Goal: Task Accomplishment & Management: Use online tool/utility

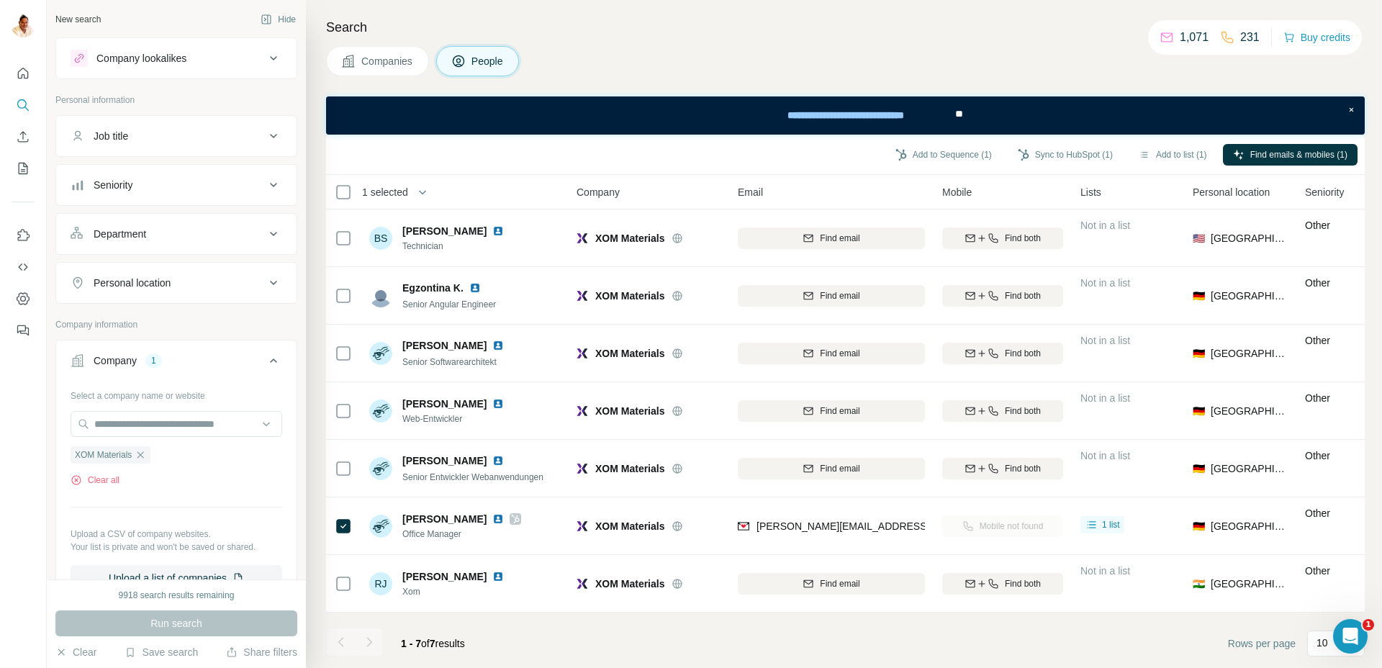
drag, startPoint x: 144, startPoint y: 455, endPoint x: 153, endPoint y: 442, distance: 16.0
click at [146, 452] on icon "button" at bounding box center [141, 455] width 12 height 12
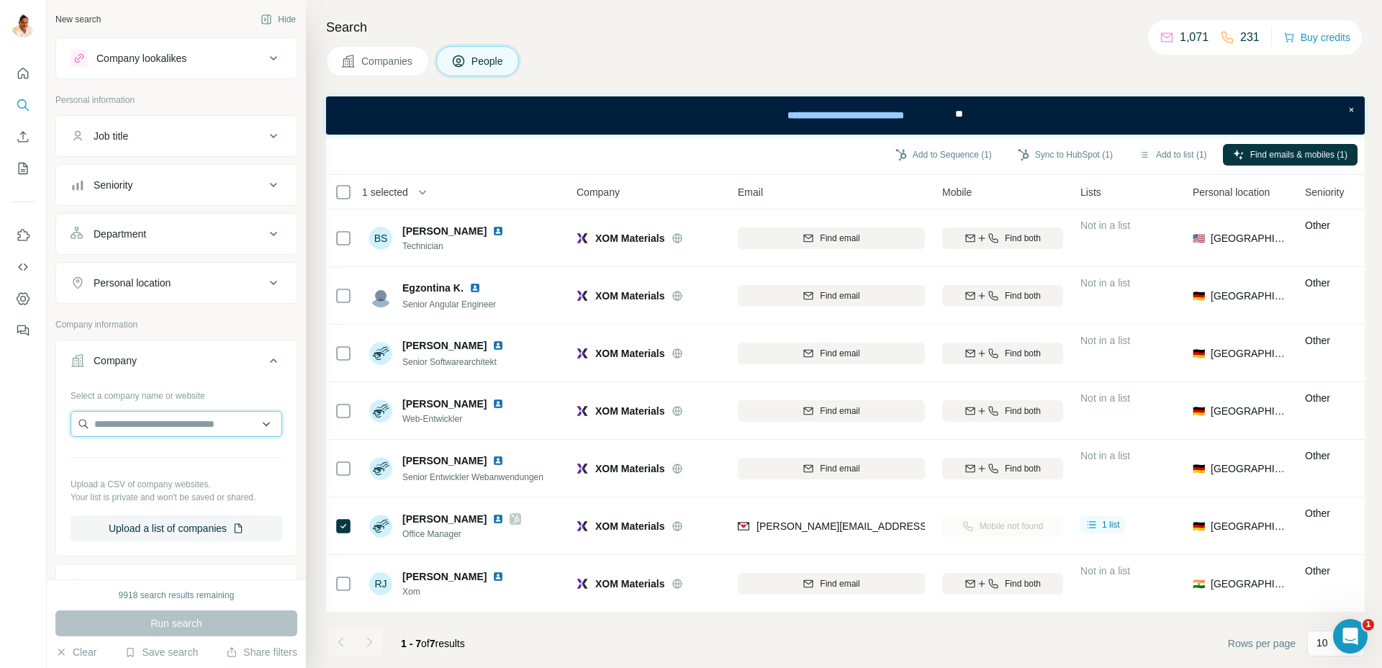
click at [153, 429] on input "text" at bounding box center [177, 424] width 212 height 26
paste input "**********"
type input "**********"
click at [182, 459] on p "Nextview Consulting" at bounding box center [157, 456] width 91 height 14
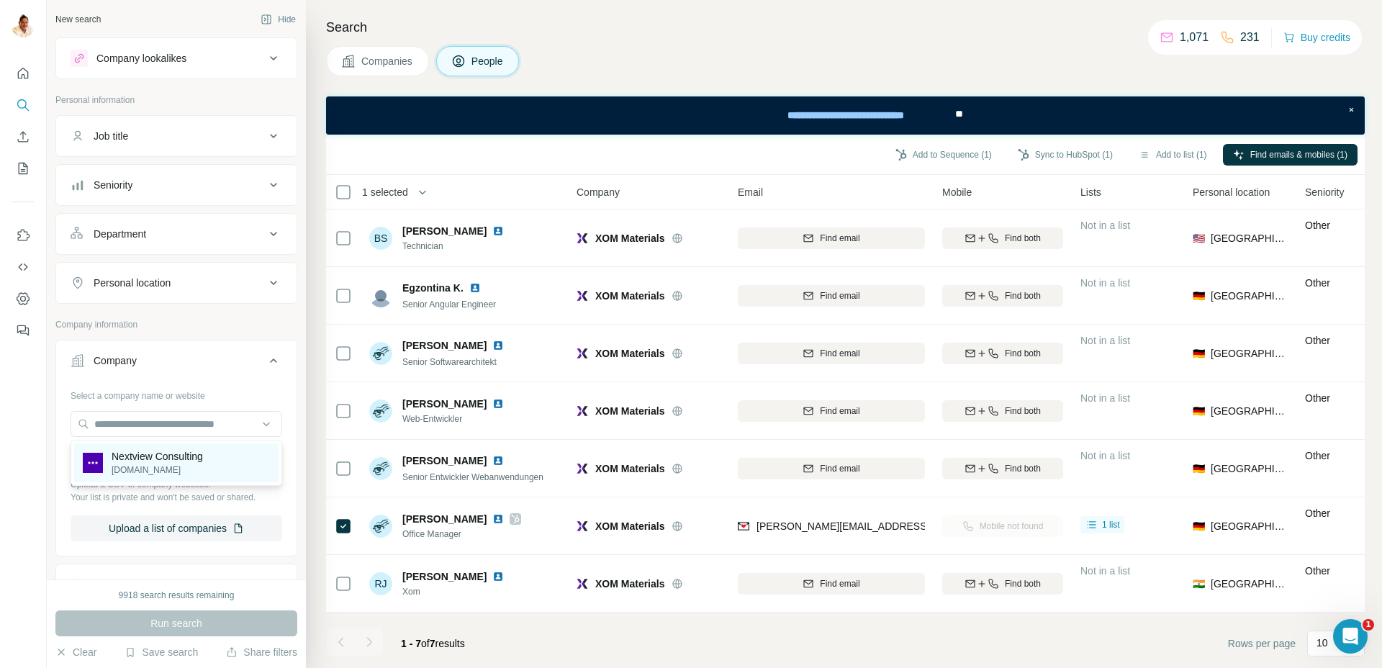
scroll to position [0, 0]
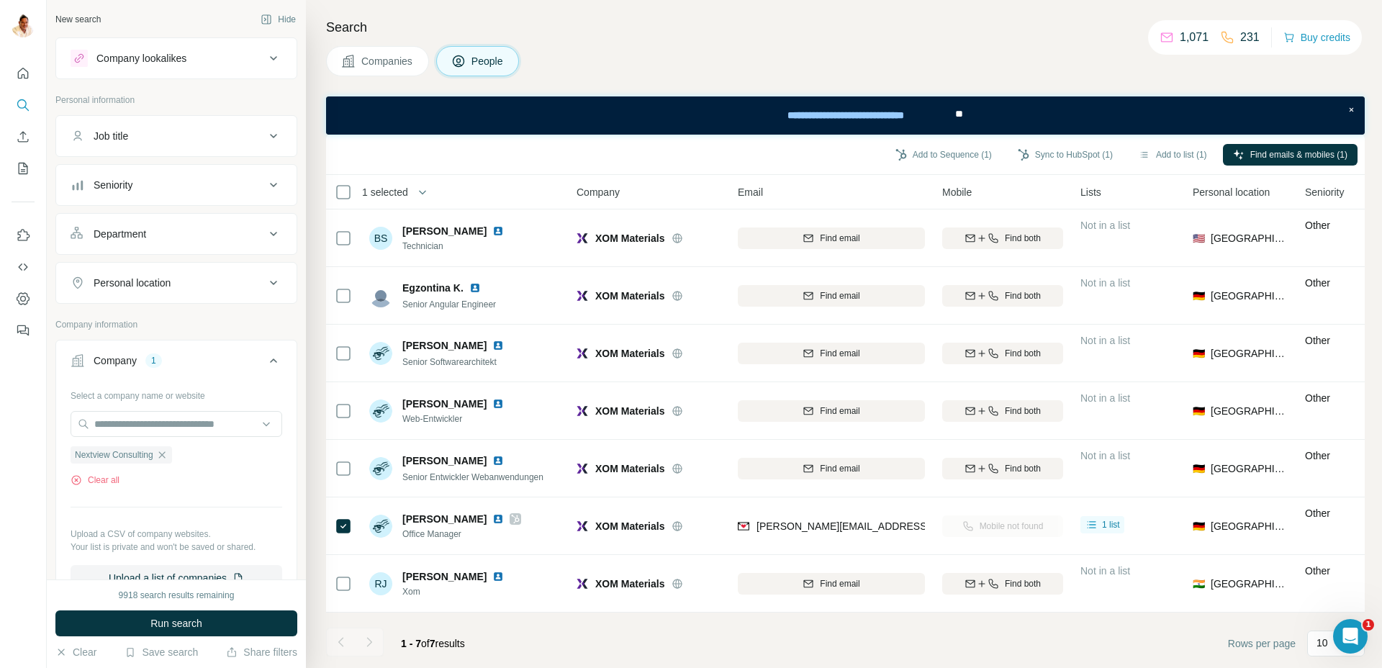
click at [220, 613] on button "Run search" at bounding box center [176, 623] width 242 height 26
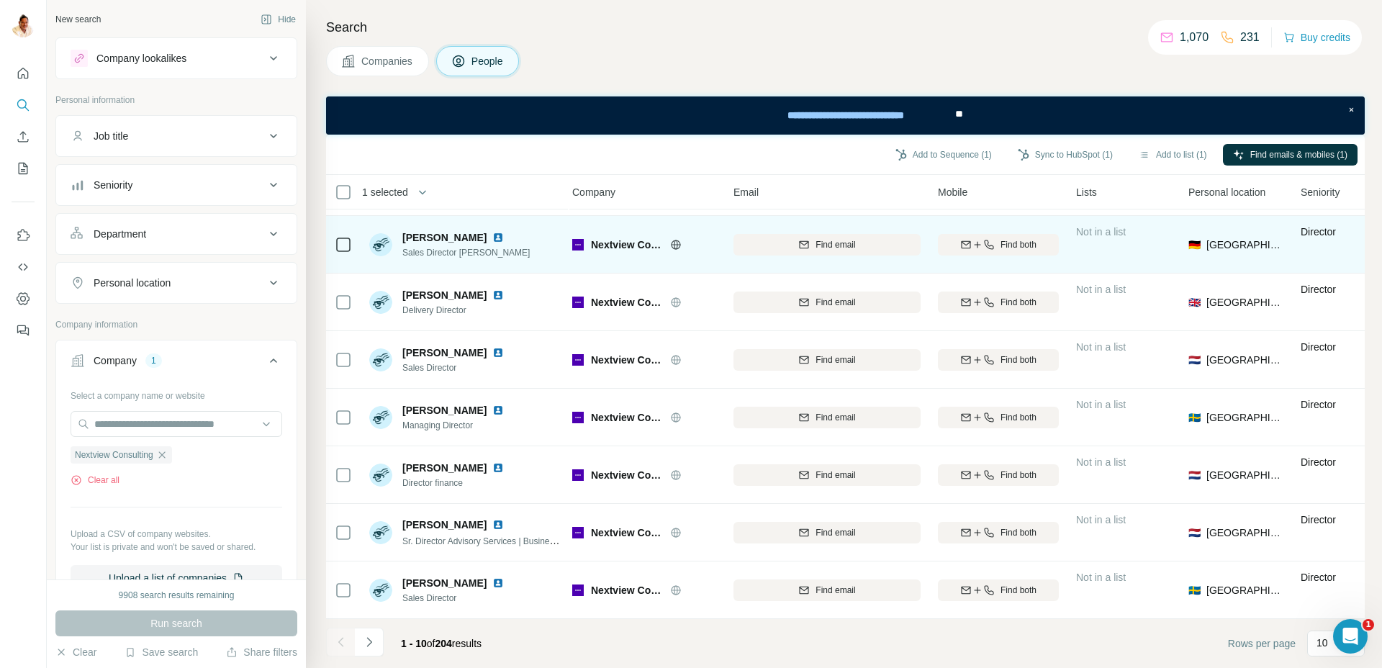
scroll to position [166, 11]
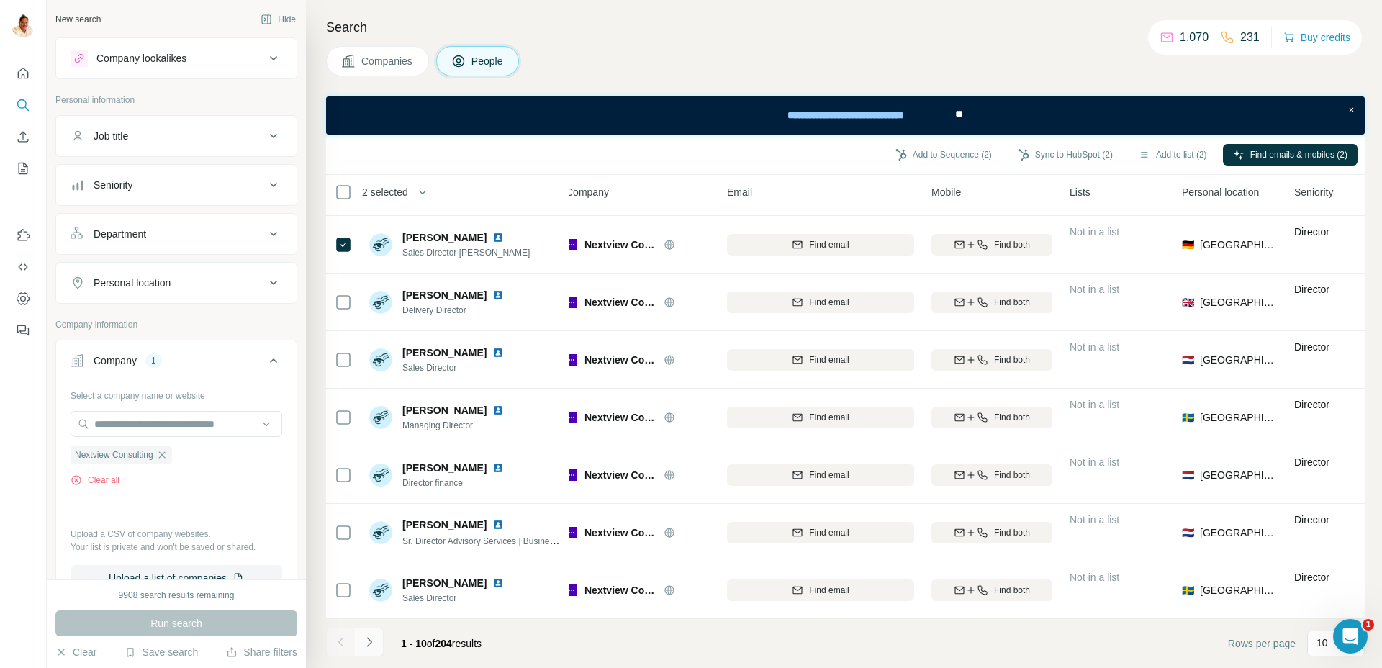
click at [374, 646] on icon "Navigate to next page" at bounding box center [369, 642] width 14 height 14
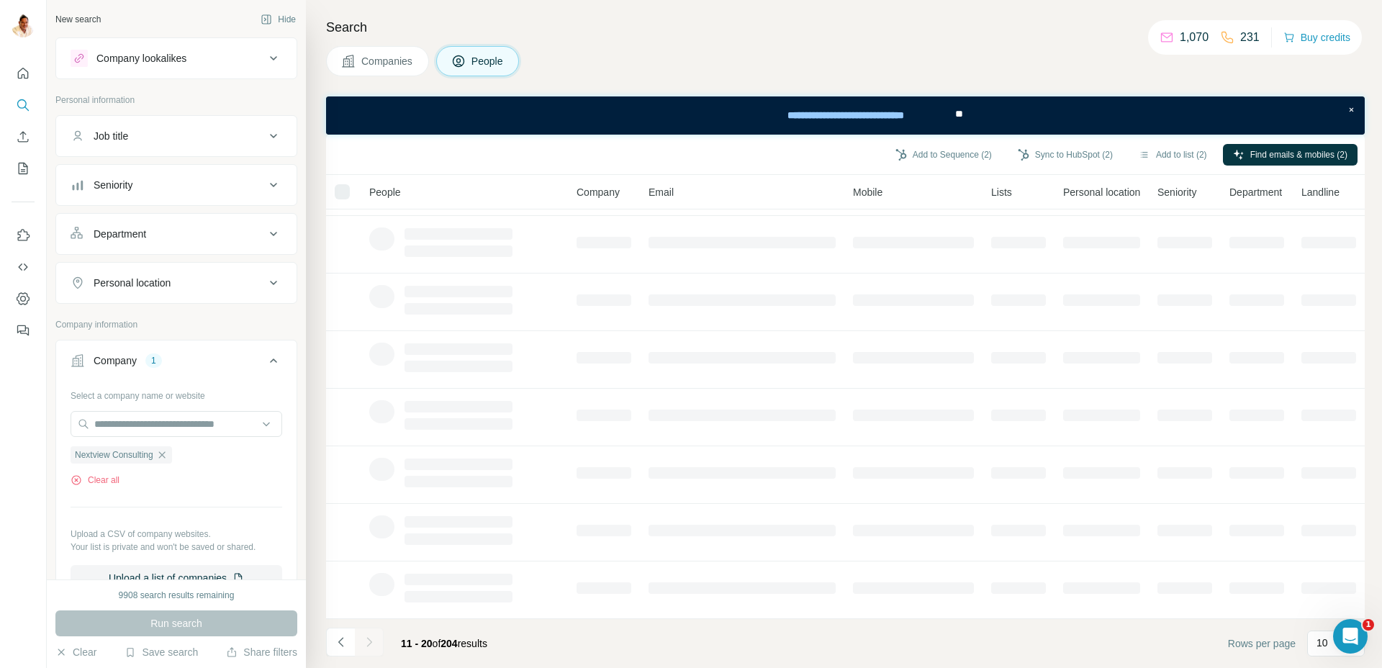
scroll to position [166, 0]
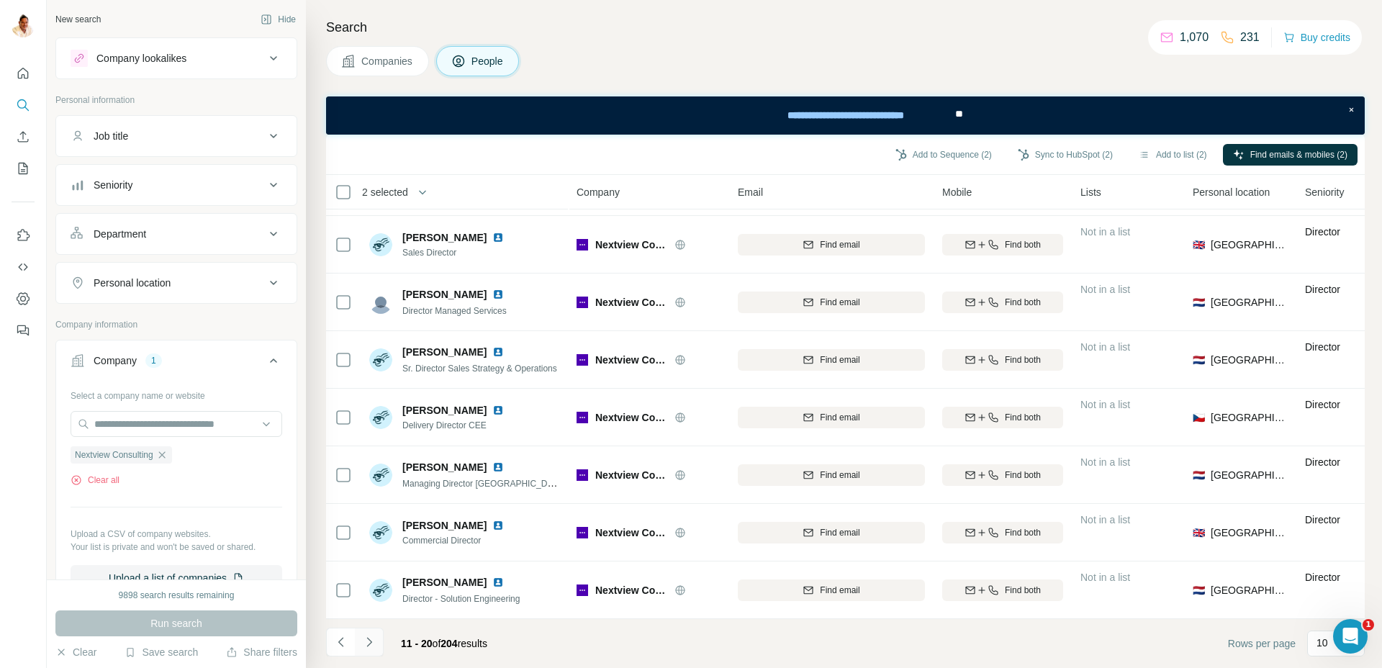
click at [363, 635] on icon "Navigate to next page" at bounding box center [369, 642] width 14 height 14
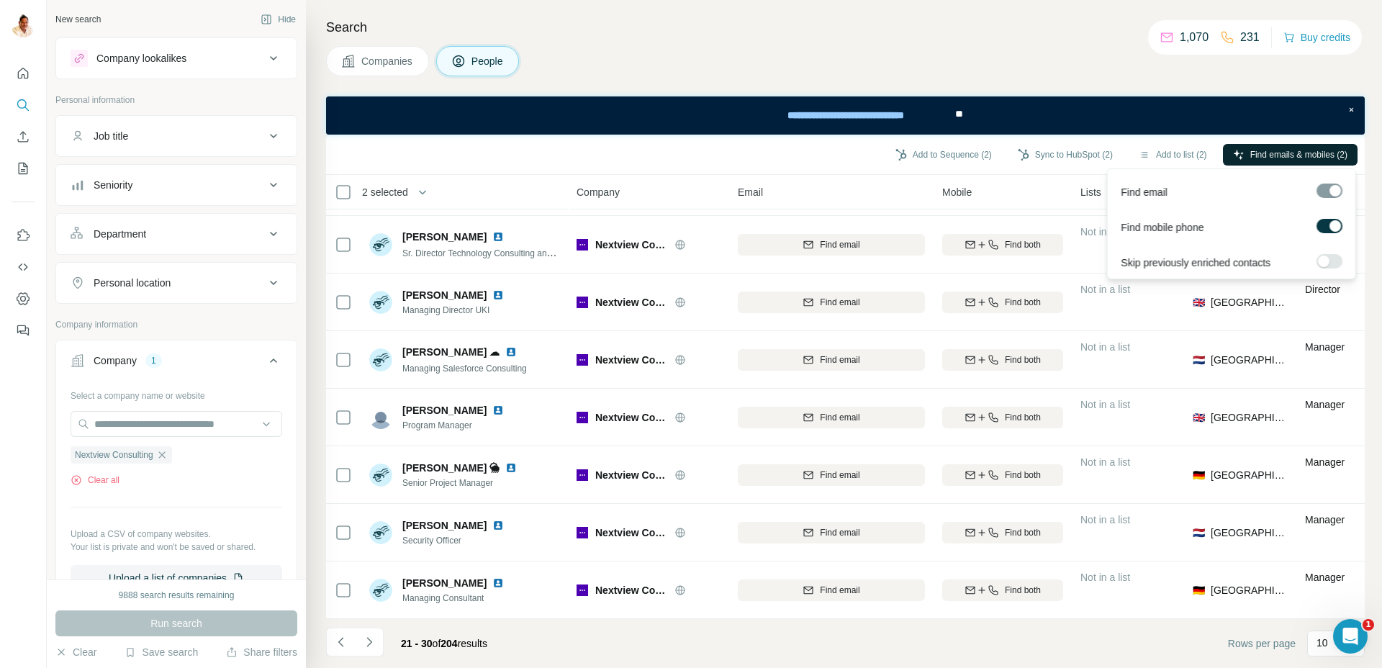
click at [1268, 152] on span "Find emails & mobiles (2)" at bounding box center [1298, 154] width 97 height 13
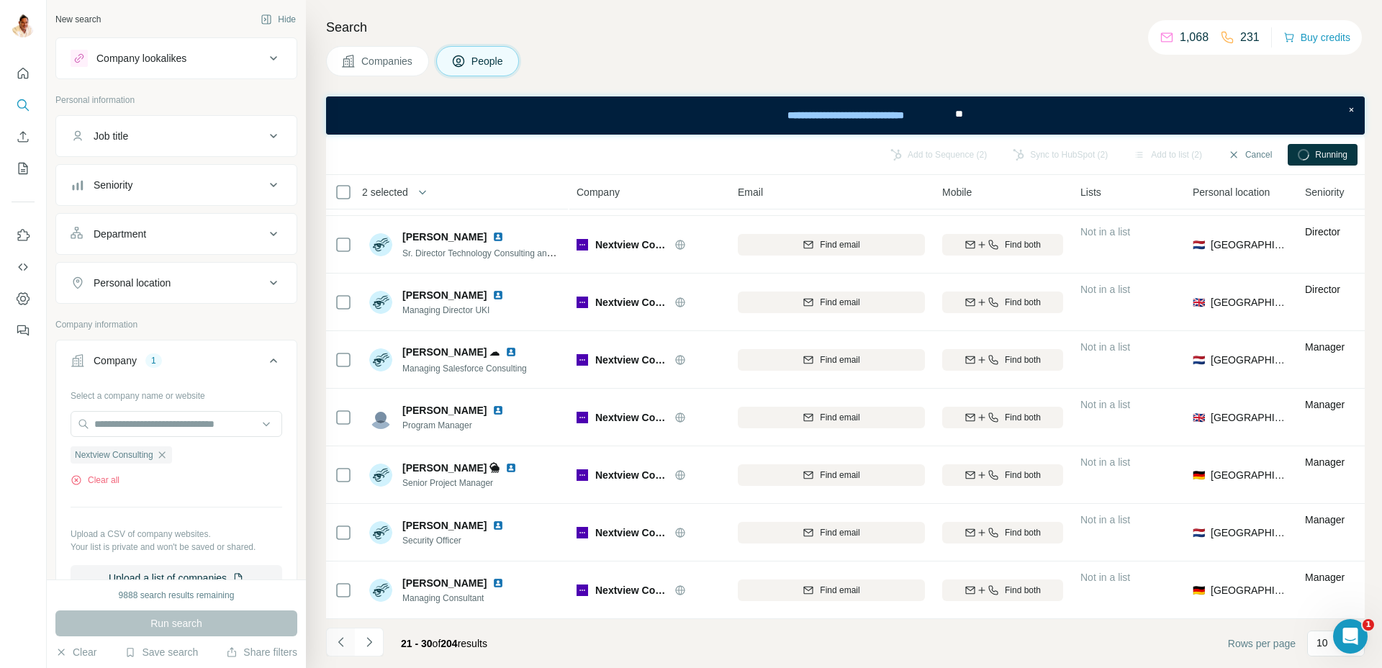
click at [339, 640] on icon "Navigate to previous page" at bounding box center [339, 641] width 5 height 9
click at [339, 640] on div at bounding box center [340, 641] width 29 height 29
click at [376, 638] on button "Navigate to next page" at bounding box center [369, 641] width 29 height 29
click at [373, 641] on icon "Navigate to next page" at bounding box center [369, 642] width 14 height 14
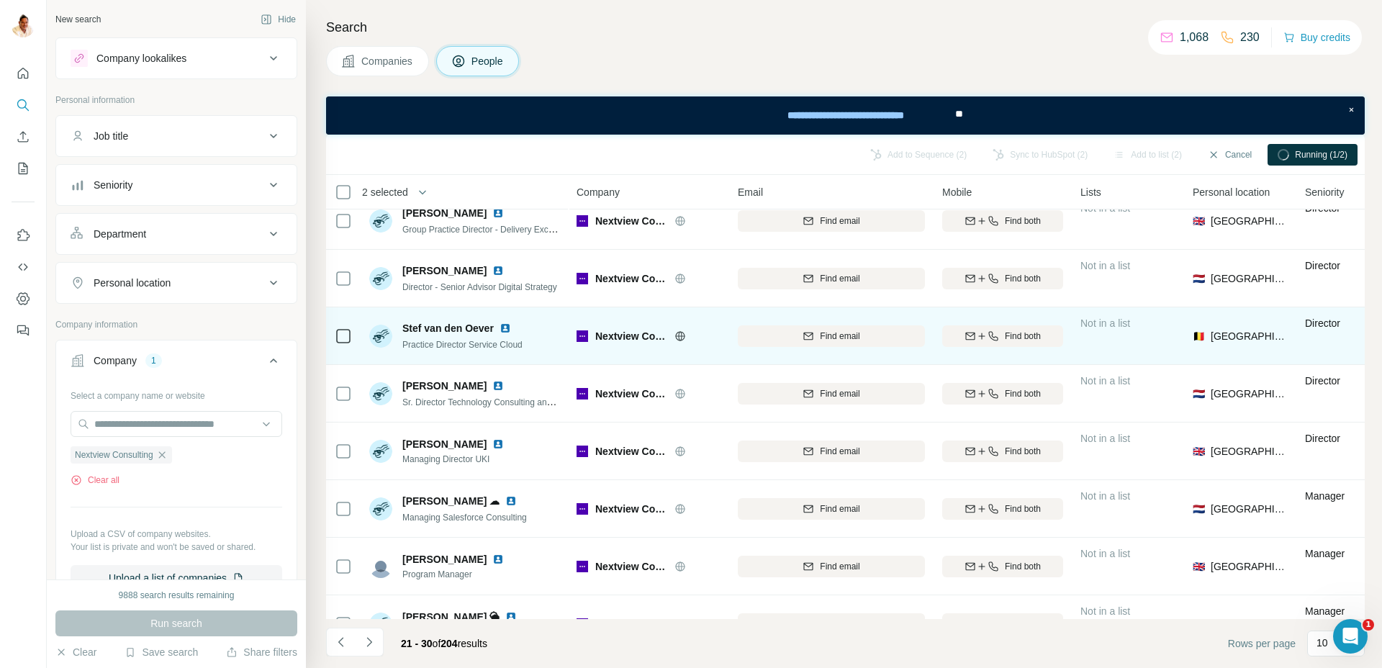
scroll to position [0, 0]
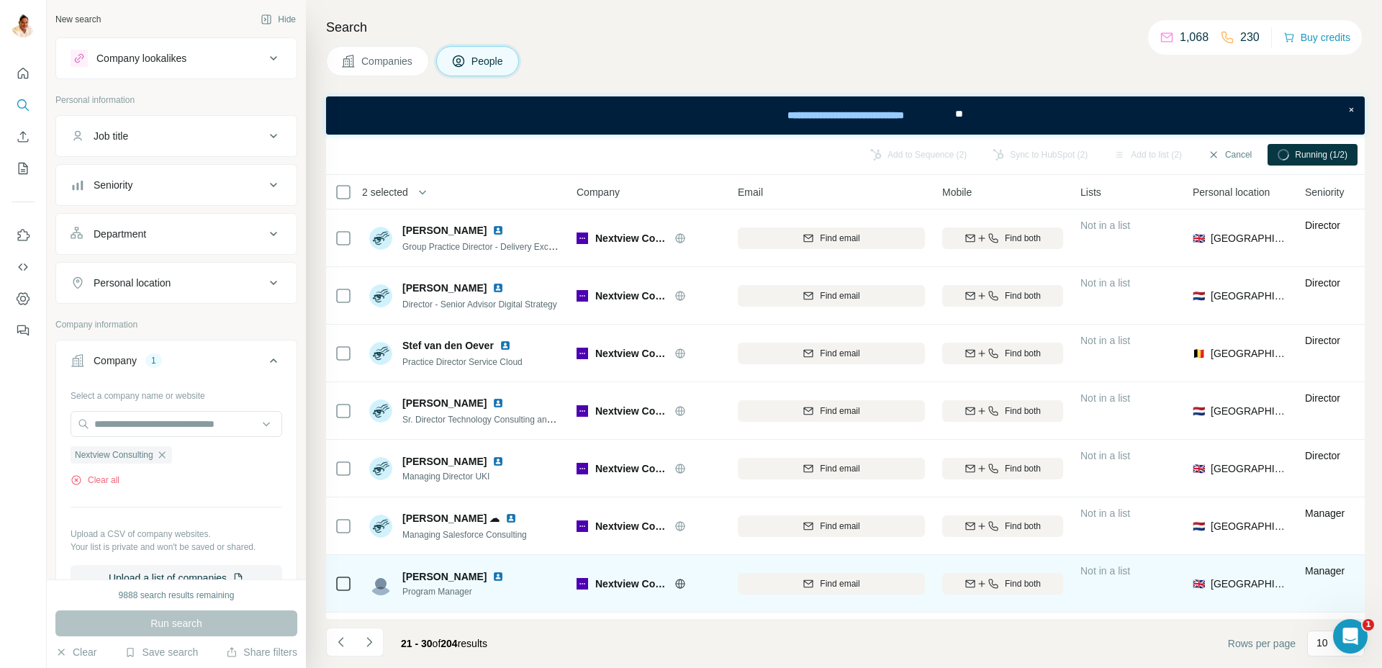
drag, startPoint x: 336, startPoint y: 644, endPoint x: 397, endPoint y: 561, distance: 102.9
click at [336, 644] on icon "Navigate to previous page" at bounding box center [341, 642] width 14 height 14
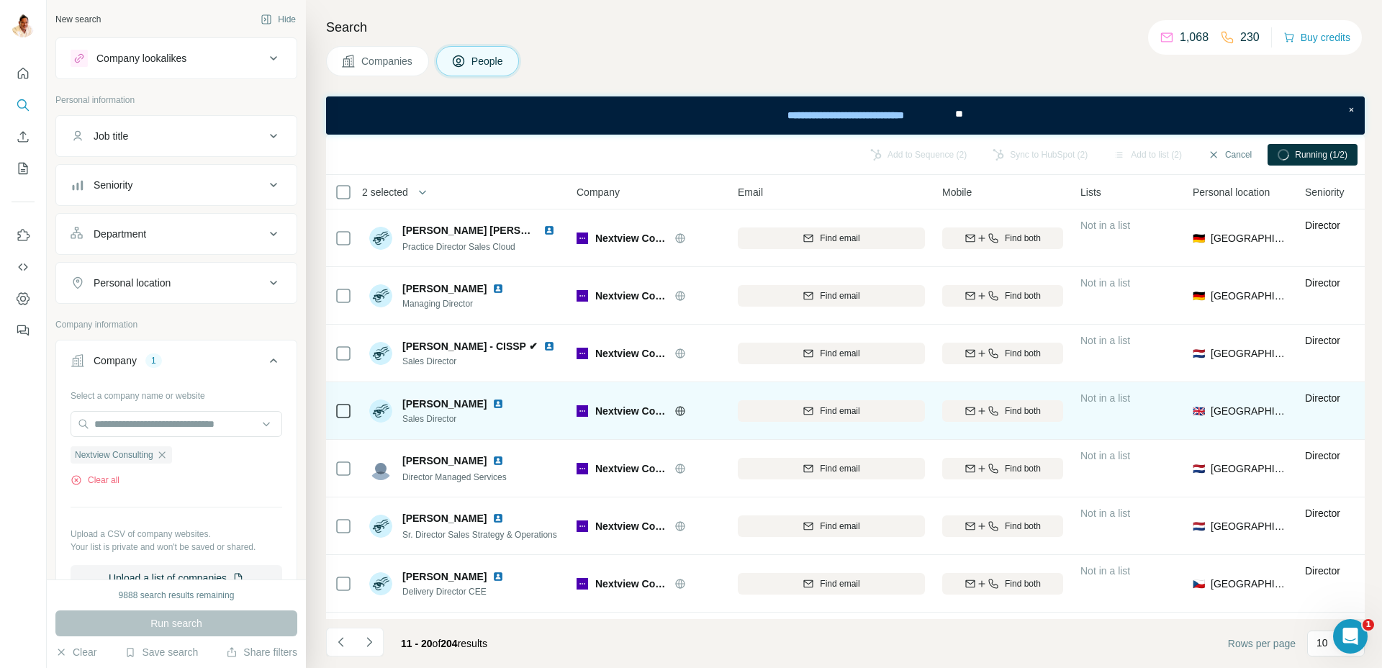
scroll to position [166, 0]
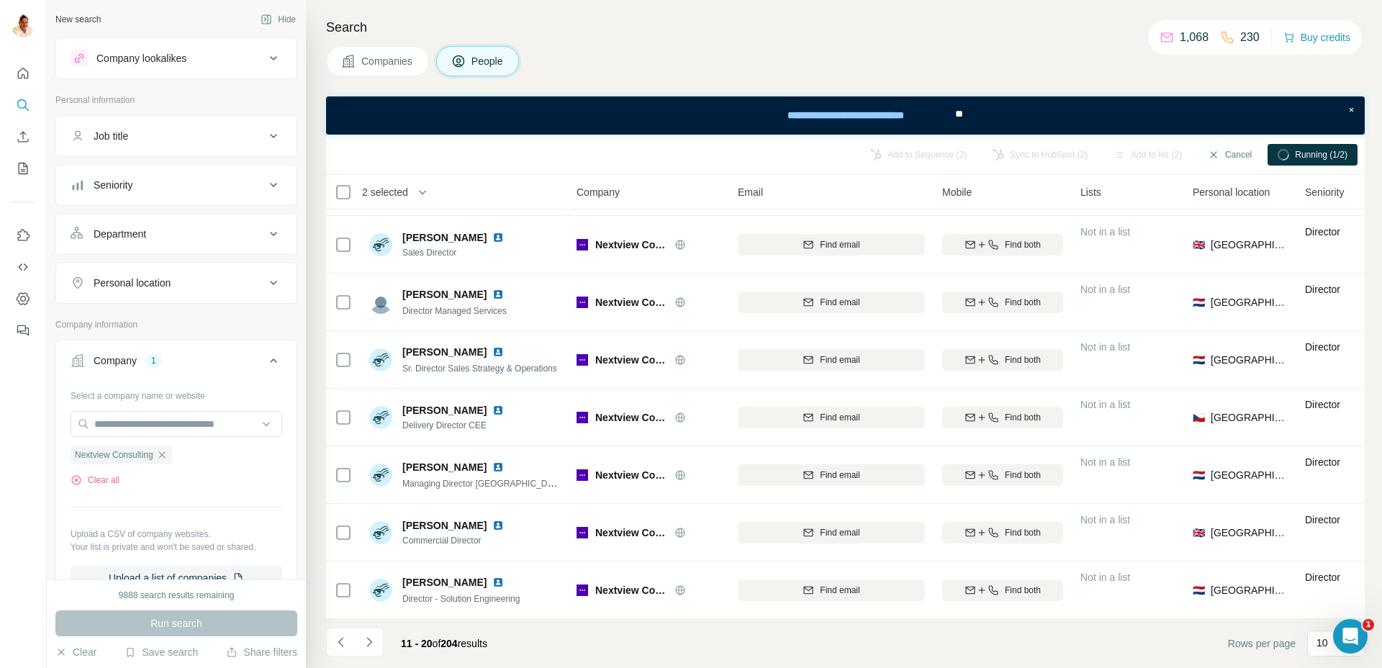
drag, startPoint x: 344, startPoint y: 635, endPoint x: 343, endPoint y: 627, distance: 7.9
click at [344, 635] on icon "Navigate to previous page" at bounding box center [341, 642] width 14 height 14
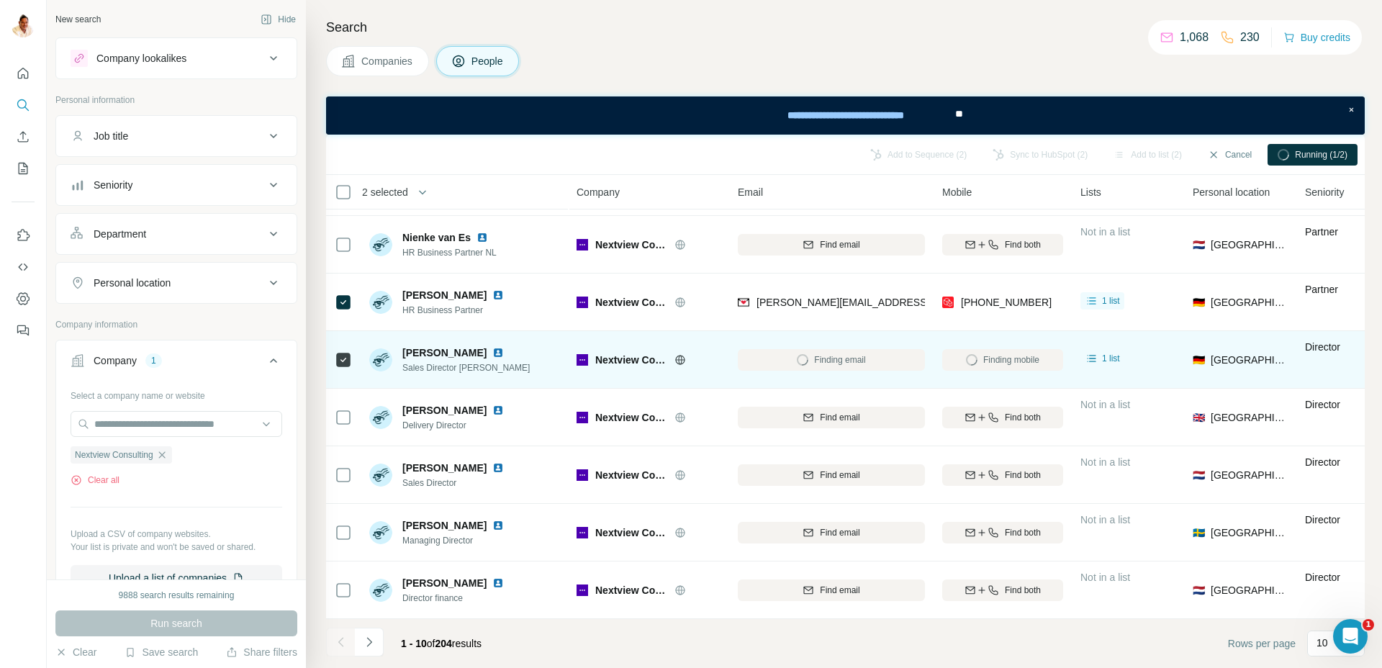
scroll to position [0, 0]
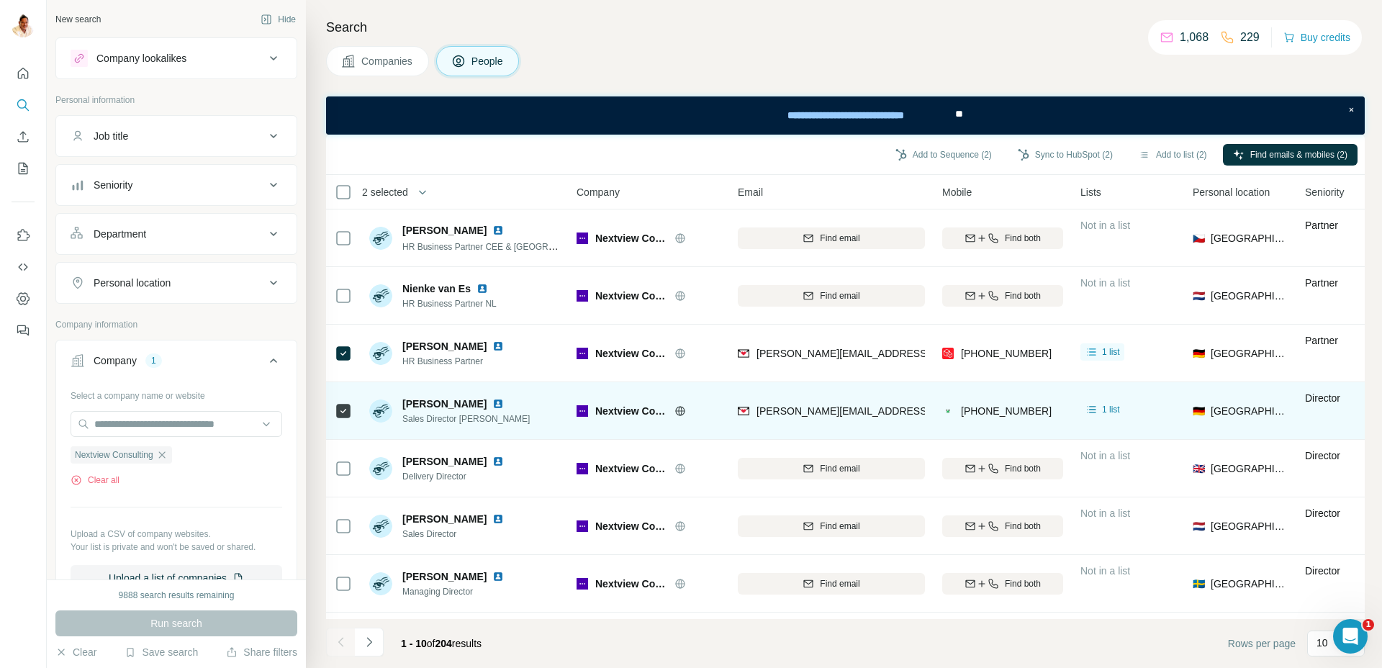
click at [492, 400] on img at bounding box center [498, 404] width 12 height 12
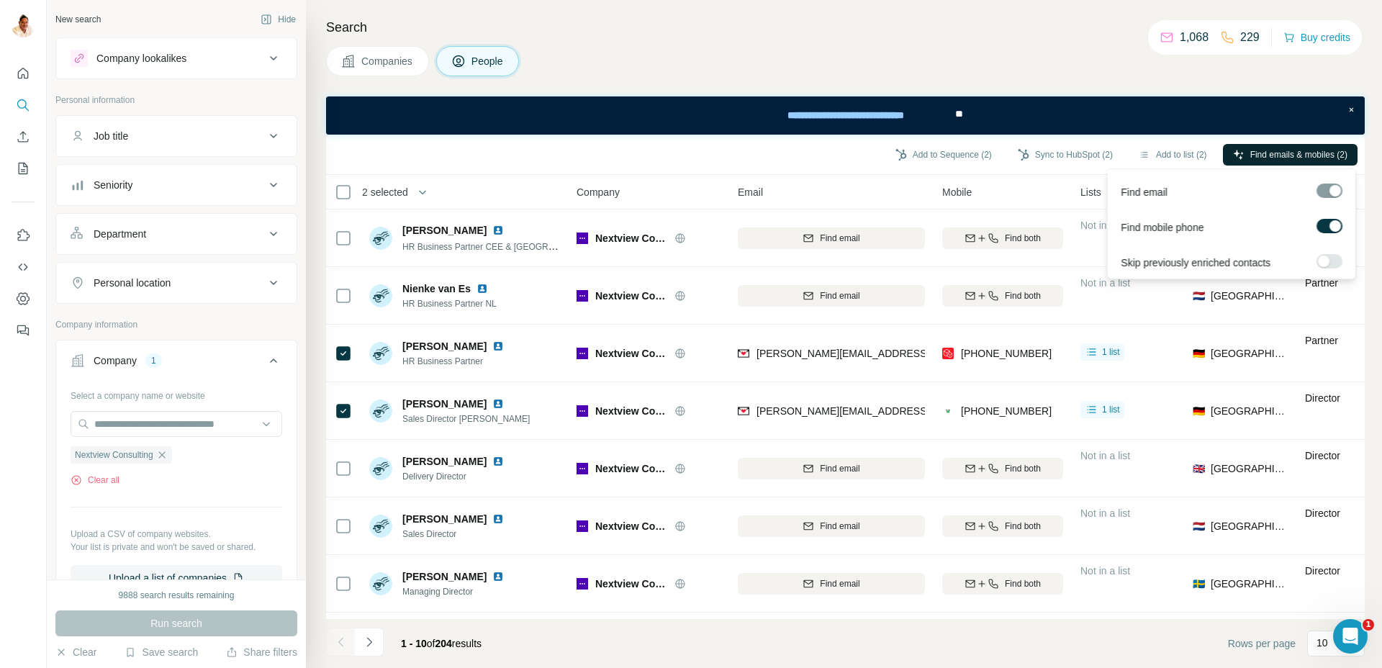
click at [1268, 152] on span "Find emails & mobiles (2)" at bounding box center [1298, 154] width 97 height 13
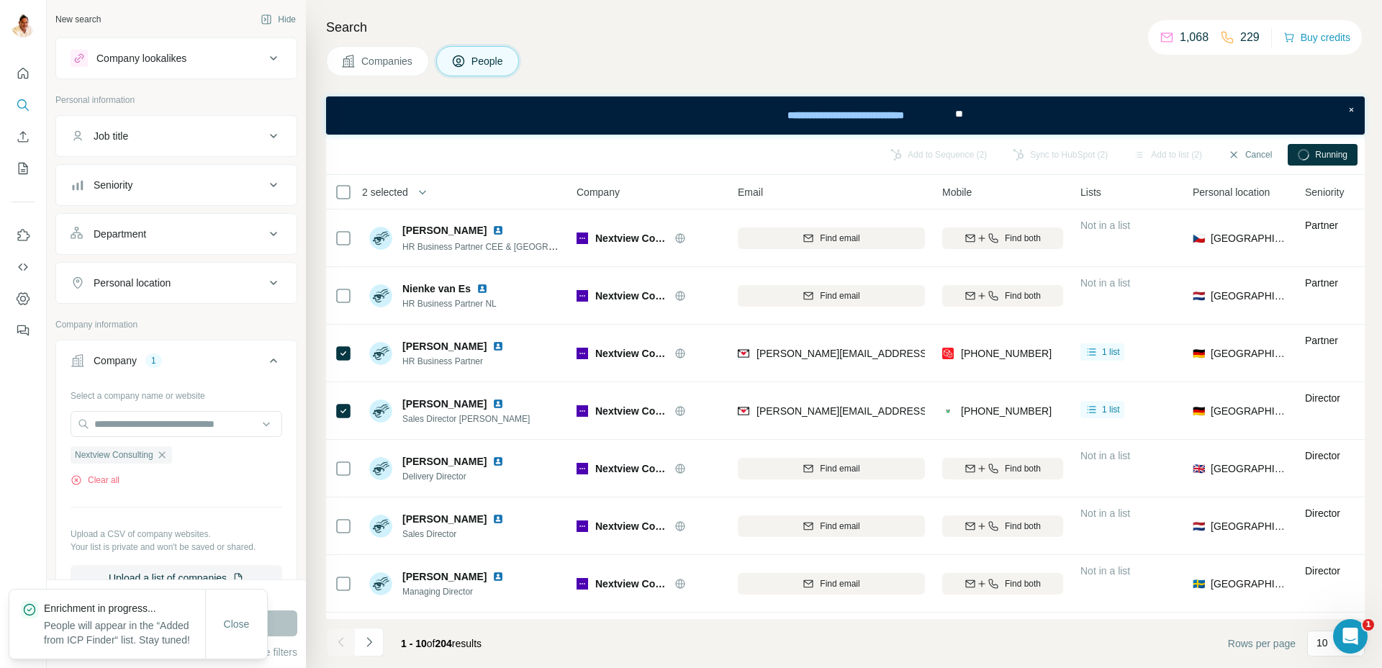
click at [901, 142] on div "Add to Sequence (2) Sync to HubSpot (2) Add to list (2) Cancel Running" at bounding box center [845, 154] width 1024 height 25
click at [901, 150] on div "Add to Sequence (2)" at bounding box center [938, 155] width 117 height 22
click at [932, 144] on div "Add to Sequence (2)" at bounding box center [938, 155] width 117 height 22
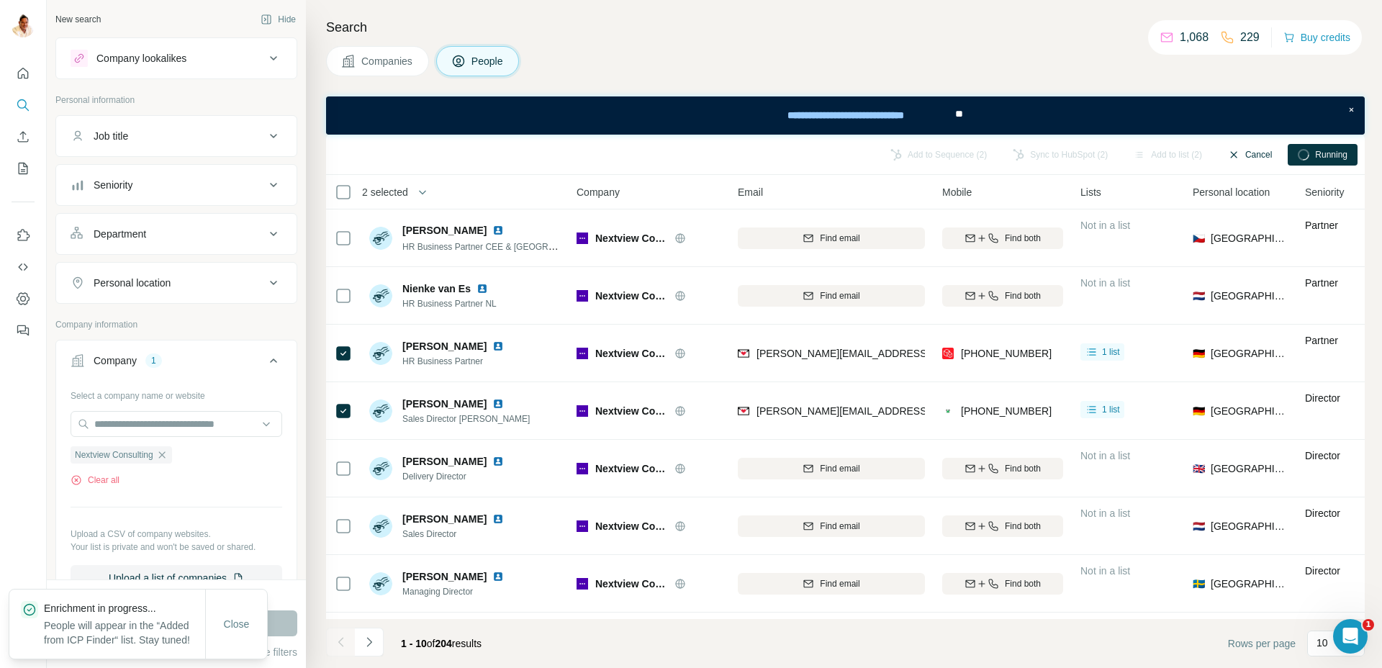
click at [1263, 158] on button "Cancel" at bounding box center [1249, 155] width 64 height 22
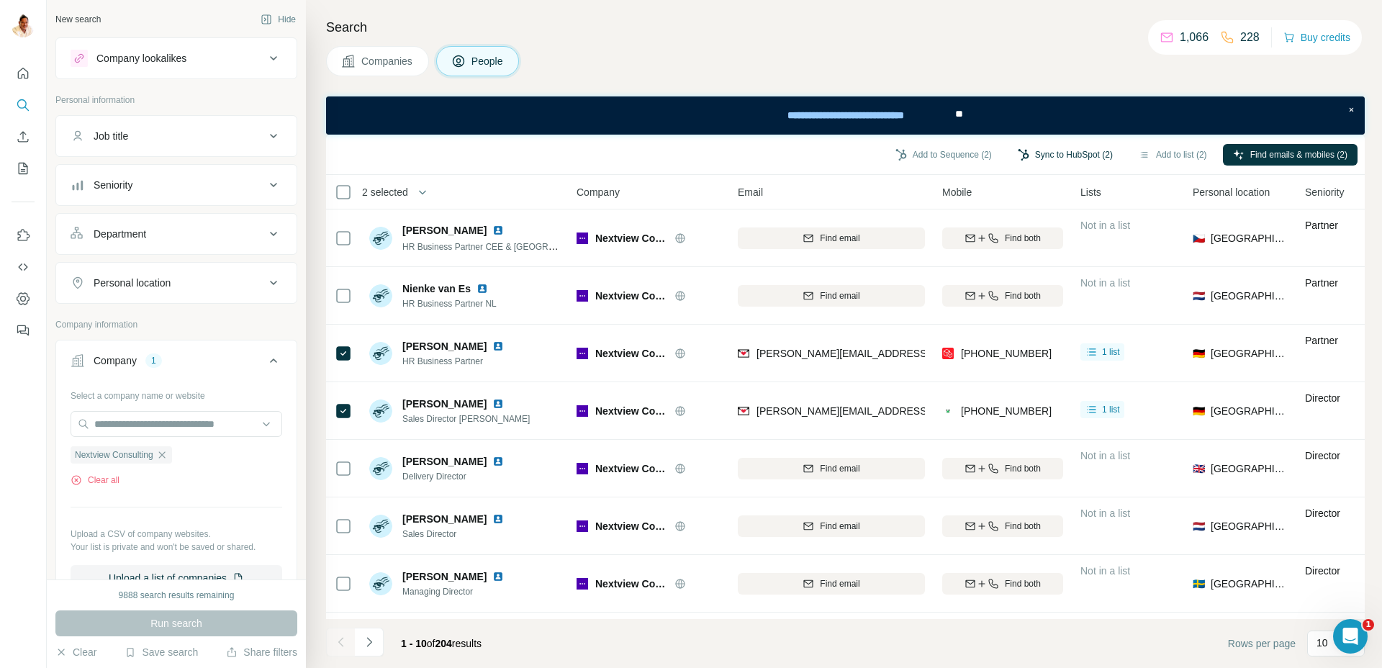
click at [1029, 157] on button "Sync to HubSpot (2)" at bounding box center [1064, 155] width 115 height 22
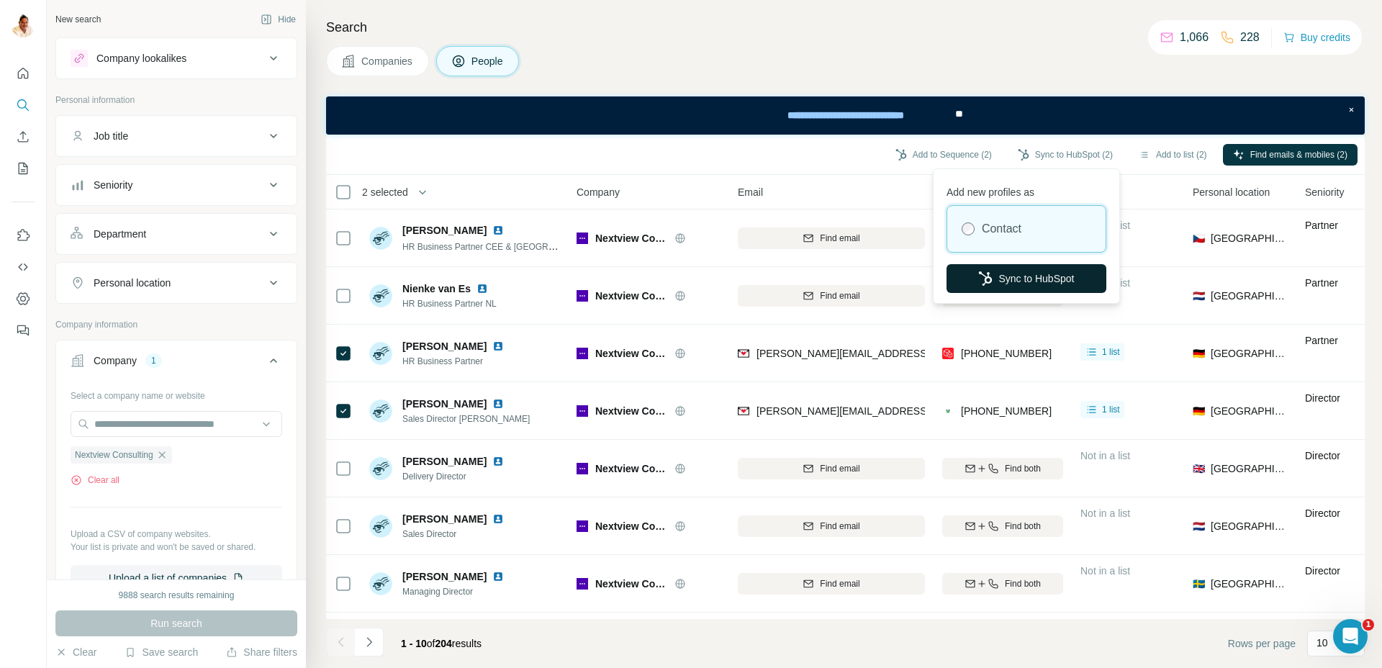
click at [994, 276] on button "Sync to HubSpot" at bounding box center [1026, 278] width 160 height 29
